Goal: Information Seeking & Learning: Check status

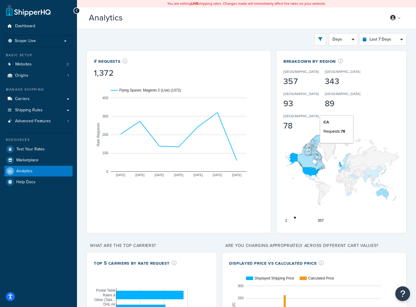
select select "last_7_days"
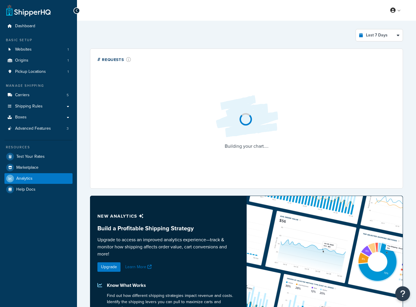
select select "last_7_days"
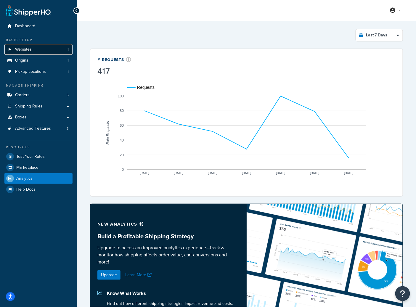
click at [32, 47] on link "Websites 1" at bounding box center [38, 49] width 68 height 11
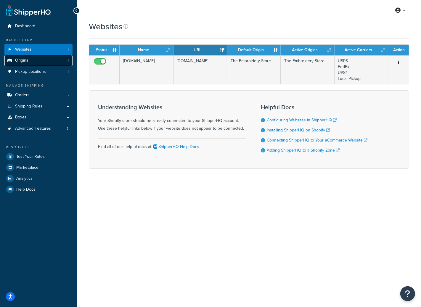
click at [33, 60] on link "Origins 1" at bounding box center [38, 60] width 68 height 11
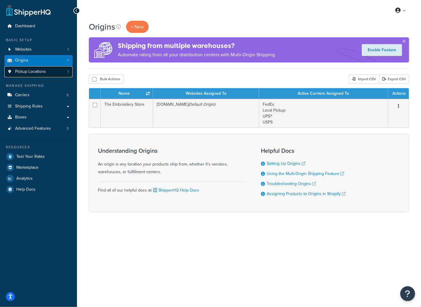
click at [33, 74] on span "Pickup Locations" at bounding box center [30, 71] width 31 height 5
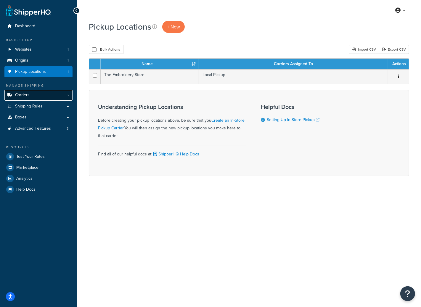
click at [36, 95] on link "Carriers 5" at bounding box center [38, 95] width 68 height 11
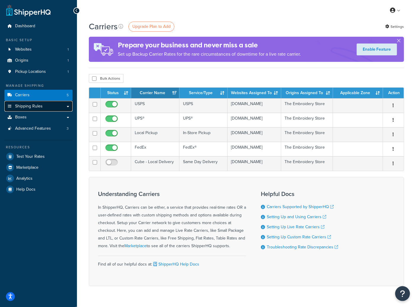
click at [47, 108] on link "Shipping Rules" at bounding box center [38, 106] width 68 height 11
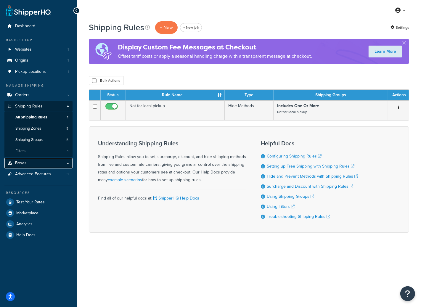
click at [39, 162] on link "Boxes" at bounding box center [38, 163] width 68 height 11
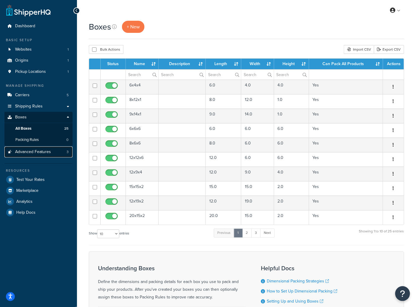
click at [46, 152] on span "Advanced Features" at bounding box center [33, 152] width 36 height 5
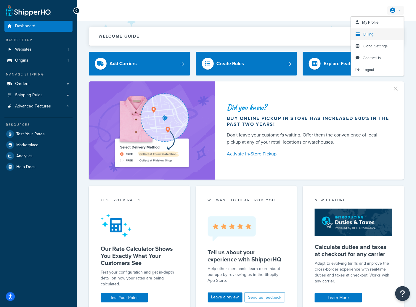
click at [372, 32] on span "Billing" at bounding box center [368, 34] width 10 height 6
click at [375, 34] on link "Billing" at bounding box center [377, 34] width 53 height 12
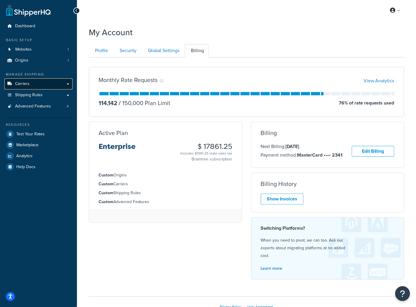
click at [46, 86] on link "Carriers" at bounding box center [38, 83] width 68 height 11
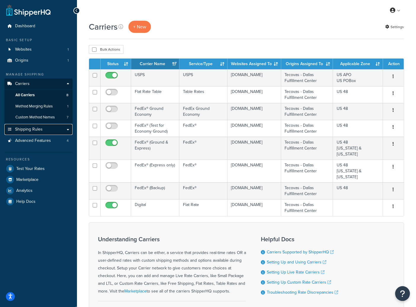
click at [49, 130] on link "Shipping Rules" at bounding box center [38, 129] width 68 height 11
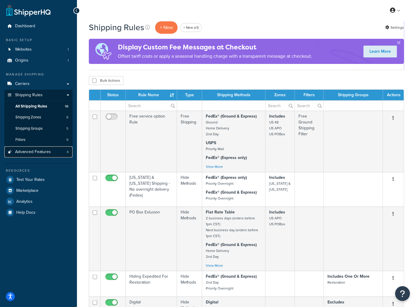
click at [25, 151] on span "Advanced Features" at bounding box center [33, 152] width 36 height 5
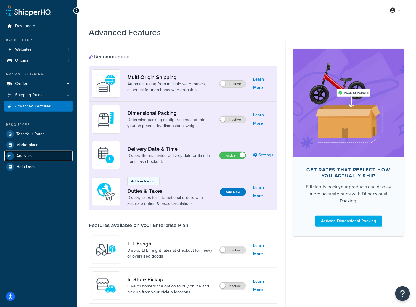
click at [29, 155] on span "Analytics" at bounding box center [24, 156] width 16 height 5
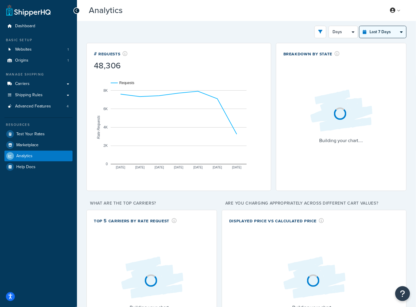
click at [384, 32] on select "Last 24 Hours Last 7 Days Last 30 Days Last 3 Months Last 6 Months Last 12 Mont…" at bounding box center [383, 32] width 47 height 12
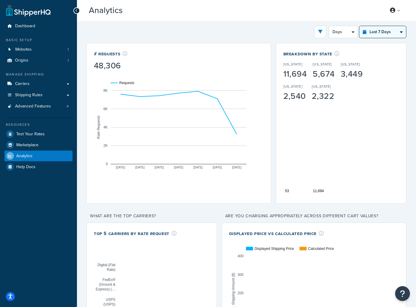
select select "last_3_months"
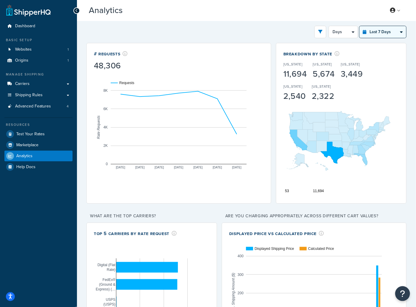
click at [360, 26] on select "Last 24 Hours Last 7 Days Last 30 Days Last 3 Months Last 6 Months Last 12 Mont…" at bounding box center [383, 32] width 47 height 12
select select "1w"
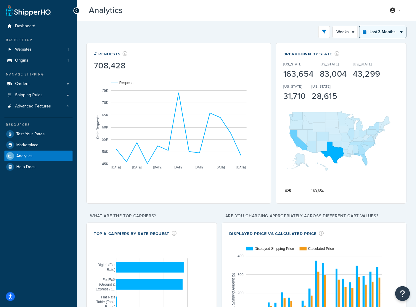
click at [375, 36] on select "Last 24 Hours Last 7 Days Last 30 Days Last 3 Months Last 6 Months Last 12 Mont…" at bounding box center [383, 32] width 47 height 12
click at [360, 26] on select "Last 24 Hours Last 7 Days Last 30 Days Last 3 Months Last 6 Months Last 12 Mont…" at bounding box center [383, 32] width 47 height 12
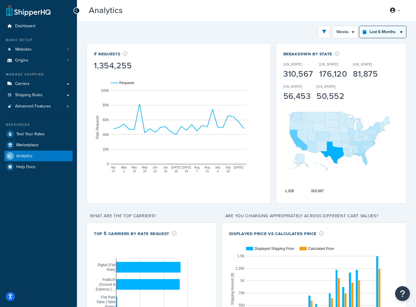
click at [394, 35] on select "Last 24 Hours Last 7 Days Last 30 Days Last 3 Months Last 6 Months Last 12 Mont…" at bounding box center [383, 32] width 47 height 12
select select "last_year"
click at [360, 26] on select "Last 24 Hours Last 7 Days Last 30 Days Last 3 Months Last 6 Months Last 12 Mont…" at bounding box center [383, 32] width 47 height 12
select select "1M"
